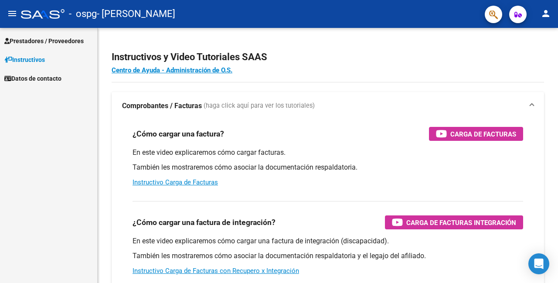
click at [53, 42] on span "Prestadores / Proveedores" at bounding box center [43, 41] width 79 height 10
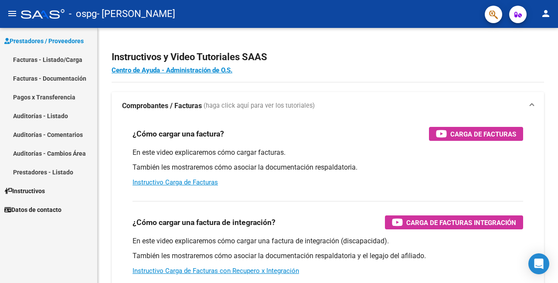
click at [62, 60] on link "Facturas - Listado/Carga" at bounding box center [48, 59] width 97 height 19
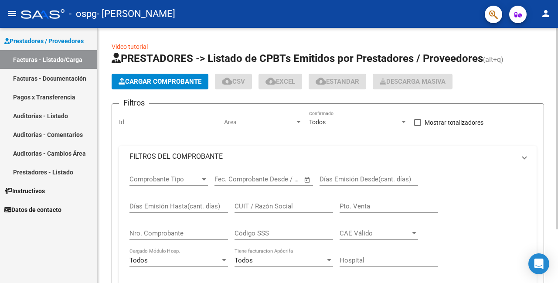
click at [157, 80] on span "Cargar Comprobante" at bounding box center [160, 82] width 83 height 8
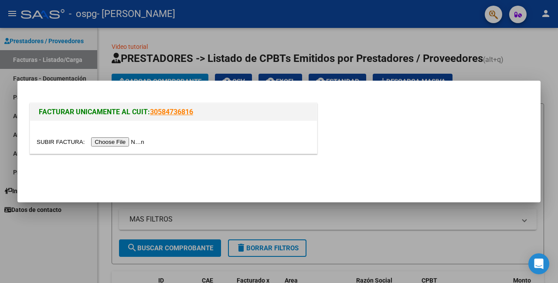
click at [125, 143] on input "file" at bounding box center [92, 141] width 110 height 9
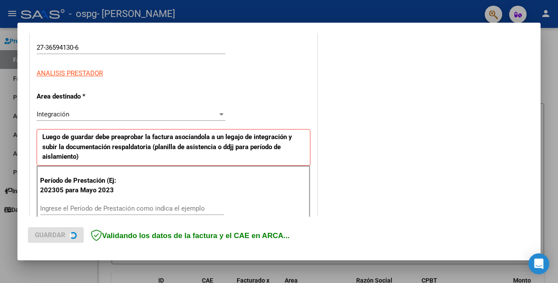
scroll to position [218, 0]
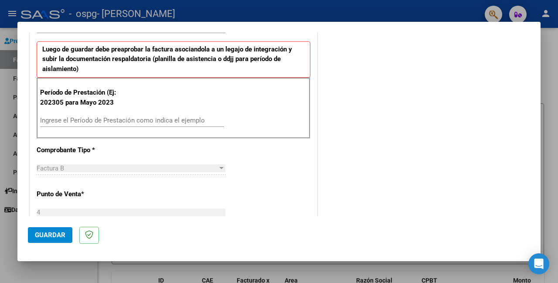
click at [115, 122] on input "Ingrese el Período de Prestación como indica el ejemplo" at bounding box center [132, 120] width 184 height 8
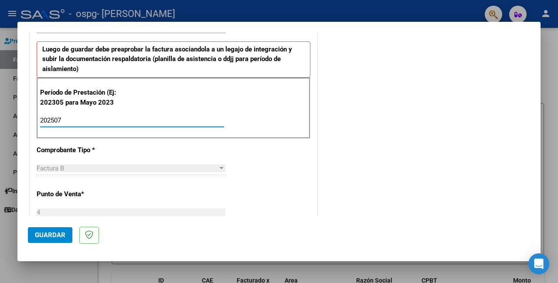
type input "202507"
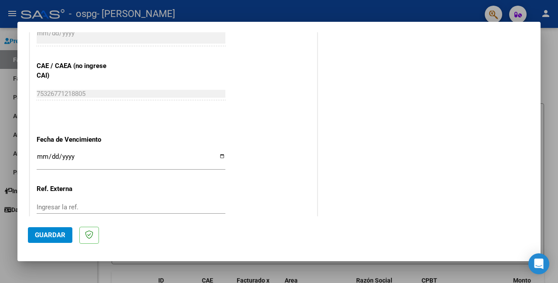
scroll to position [567, 0]
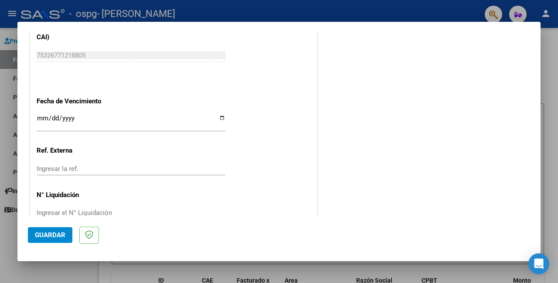
click at [218, 116] on input "Ingresar la fecha" at bounding box center [131, 122] width 189 height 14
type input "[DATE]"
click at [55, 233] on span "Guardar" at bounding box center [50, 235] width 31 height 8
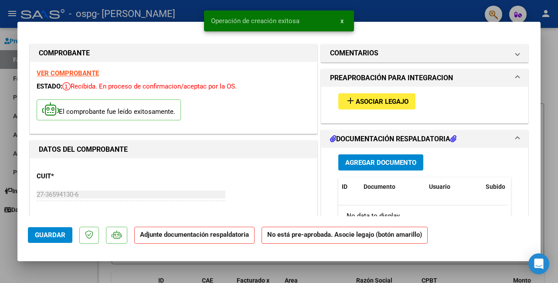
click at [388, 88] on div "add Asociar Legajo" at bounding box center [425, 101] width 186 height 29
click at [390, 101] on span "Asociar Legajo" at bounding box center [382, 102] width 53 height 8
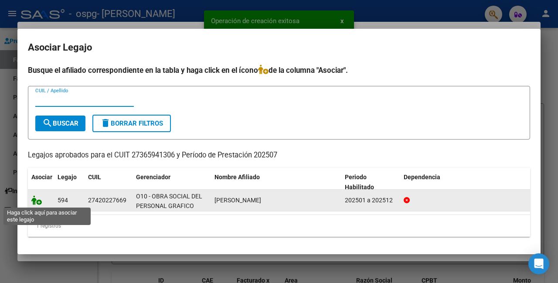
click at [36, 202] on icon at bounding box center [36, 200] width 10 height 10
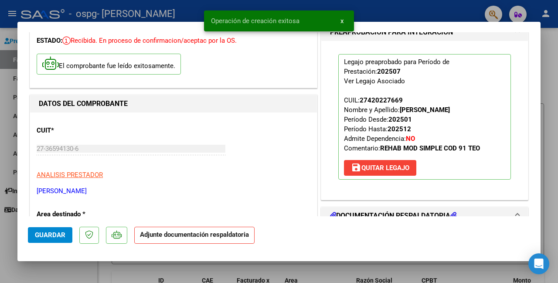
scroll to position [131, 0]
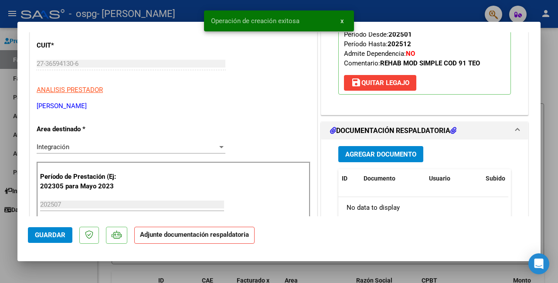
click at [376, 154] on span "Agregar Documento" at bounding box center [381, 155] width 71 height 8
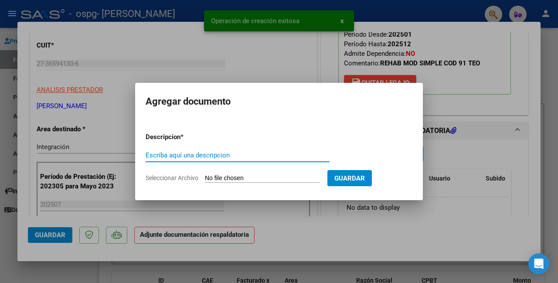
click at [259, 178] on input "Seleccionar Archivo" at bounding box center [263, 179] width 116 height 8
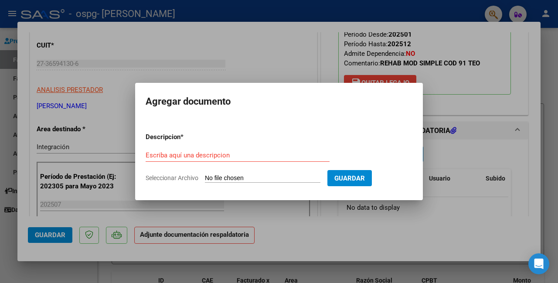
type input "C:\fakepath\[PERSON_NAME] planilla [DATE].pdf"
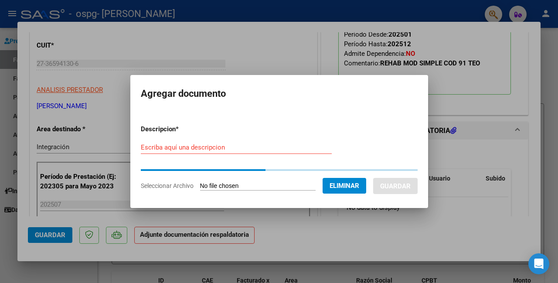
click at [180, 151] on input "Escriba aquí una descripcion" at bounding box center [236, 148] width 191 height 8
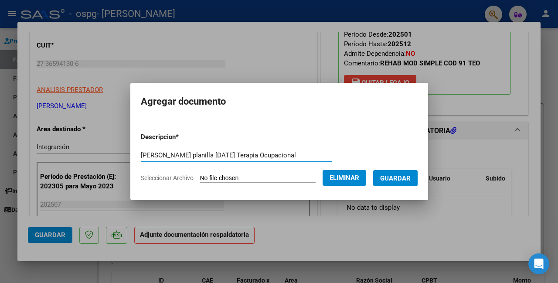
click at [221, 156] on input "[PERSON_NAME] planilla [DATE] Terapia Ocupacional" at bounding box center [236, 155] width 191 height 8
type input "[PERSON_NAME] planilla [DATE] Terapia Ocupacional"
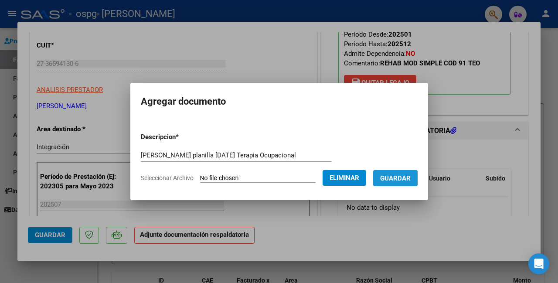
click at [385, 177] on span "Guardar" at bounding box center [395, 179] width 31 height 8
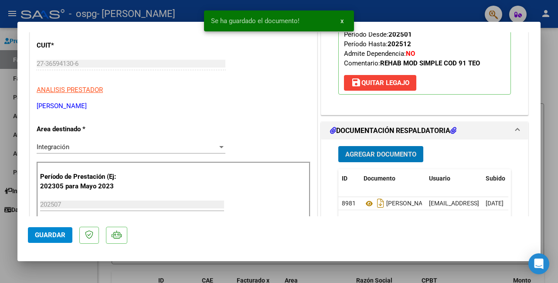
click at [52, 234] on span "Guardar" at bounding box center [50, 235] width 31 height 8
click at [79, 272] on div at bounding box center [279, 141] width 558 height 283
type input "$ 0,00"
